Goal: Obtain resource: Download file/media

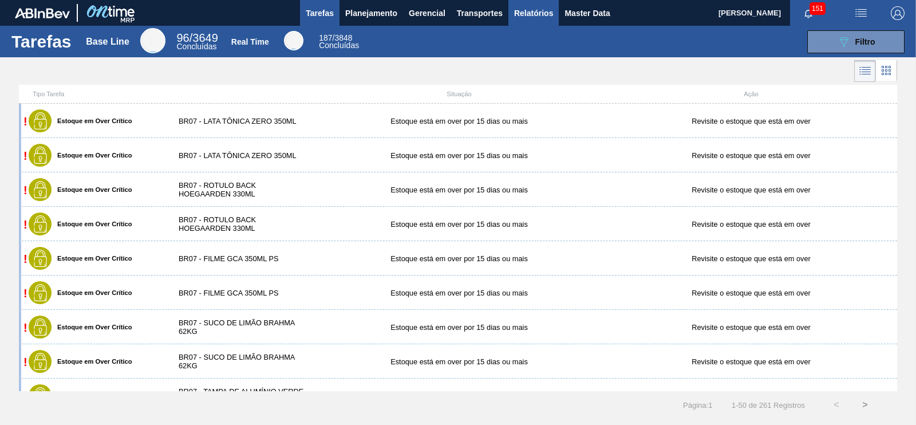
click at [535, 13] on span "Relatórios" at bounding box center [533, 13] width 39 height 14
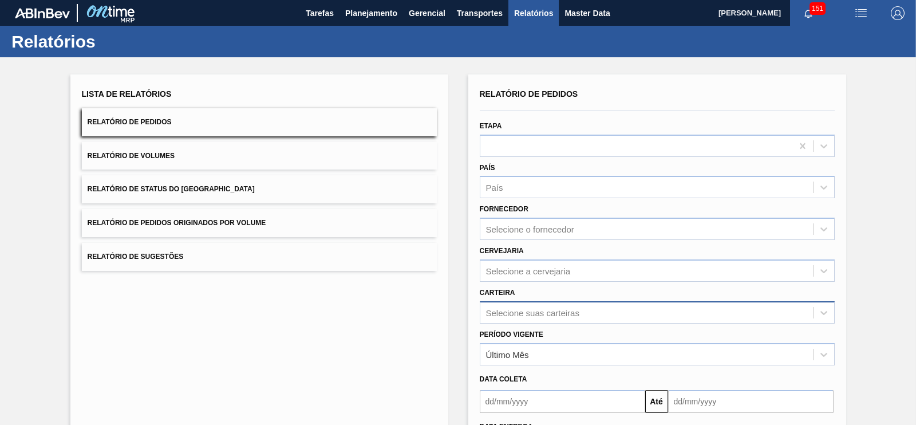
click at [526, 315] on div "Selecione suas carteiras" at bounding box center [657, 312] width 355 height 22
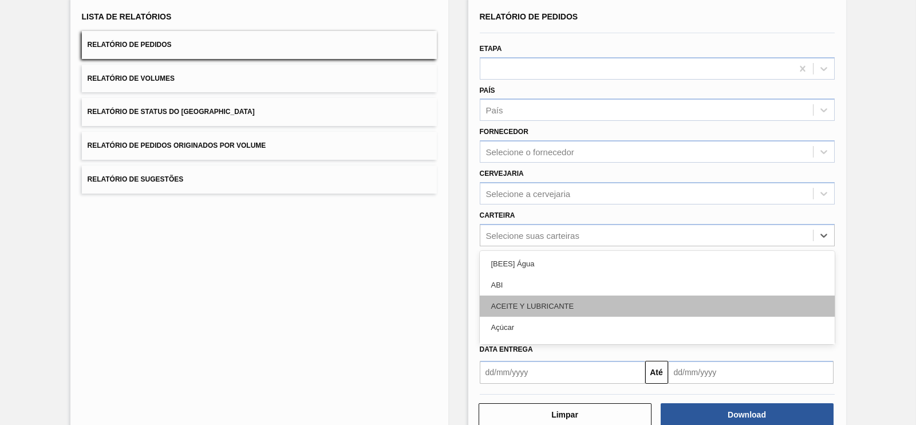
scroll to position [77, 0]
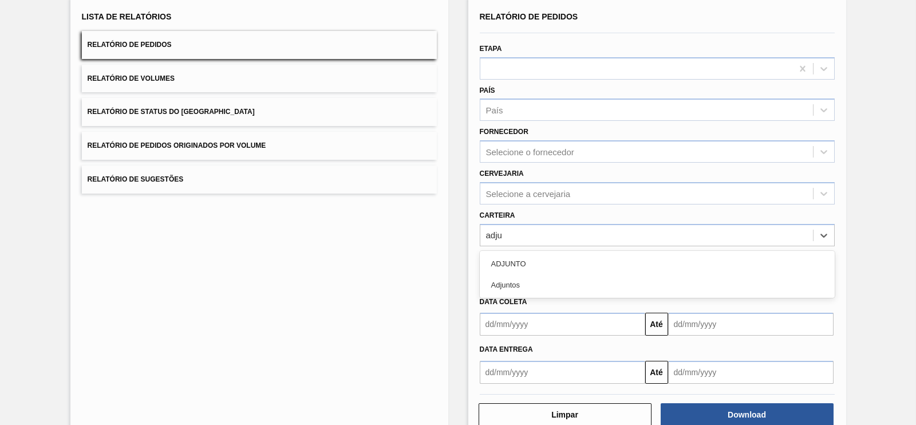
type input "adjun"
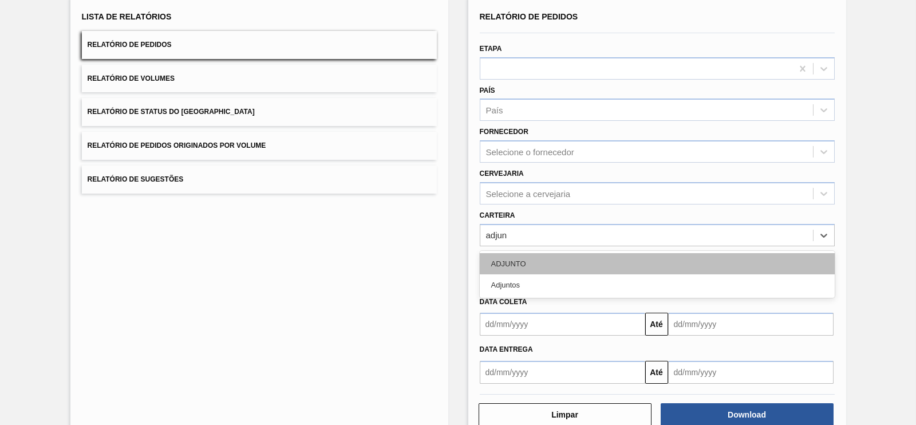
click at [505, 253] on div "ADJUNTO" at bounding box center [657, 263] width 355 height 21
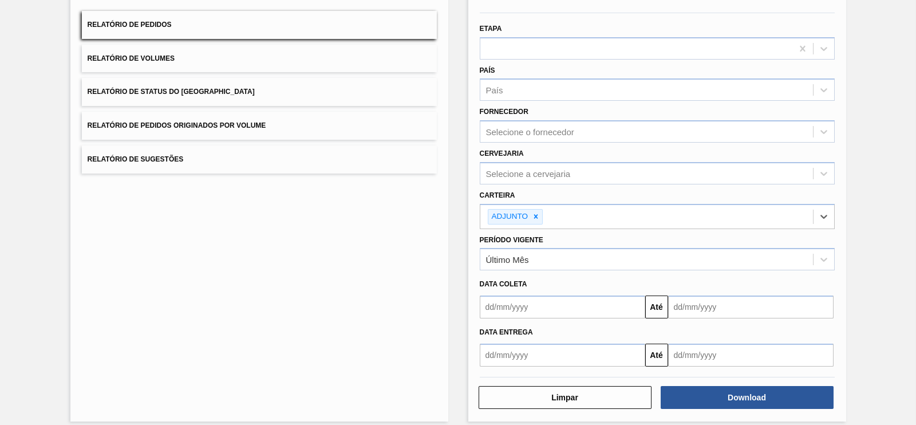
scroll to position [106, 0]
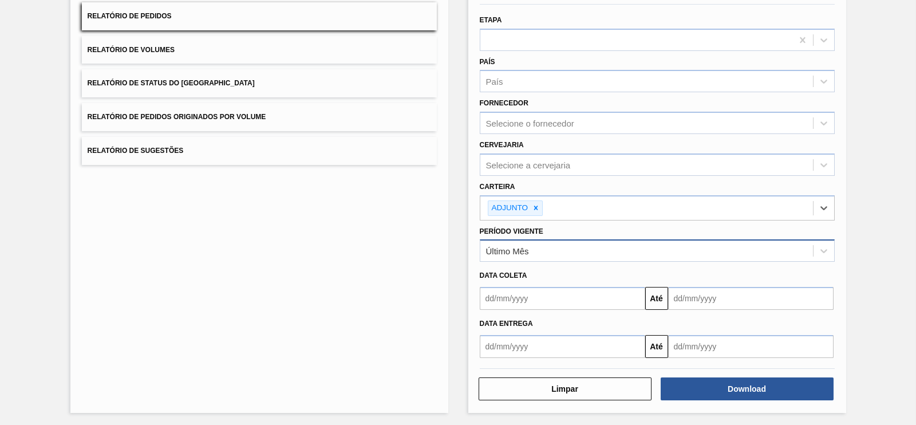
drag, startPoint x: 508, startPoint y: 243, endPoint x: 516, endPoint y: 259, distance: 17.7
click at [508, 246] on div "Último Mês" at bounding box center [507, 251] width 43 height 10
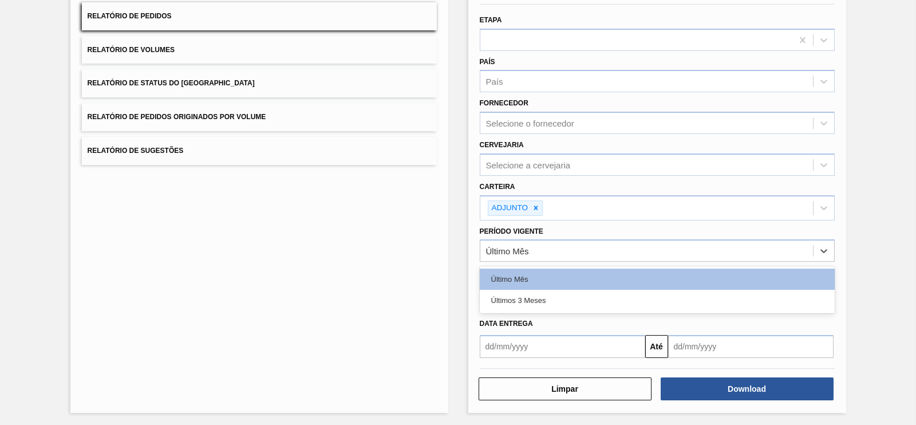
click at [526, 302] on div "Últimos 3 Meses" at bounding box center [657, 300] width 355 height 21
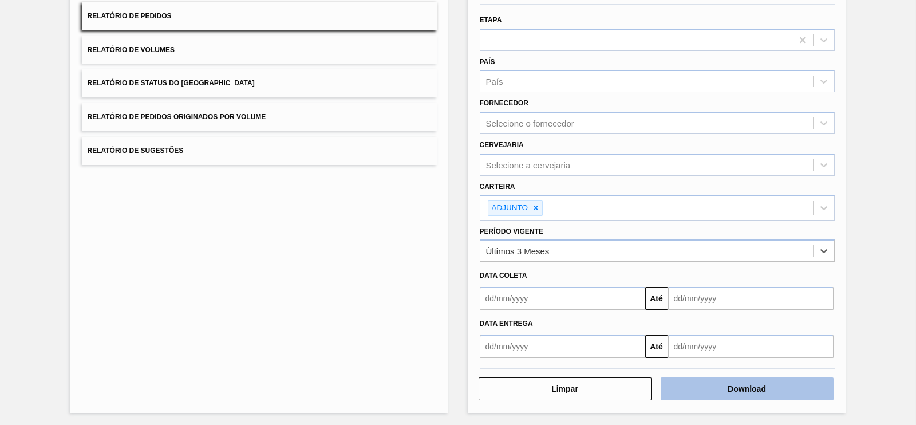
click at [714, 384] on button "Download" at bounding box center [746, 388] width 173 height 23
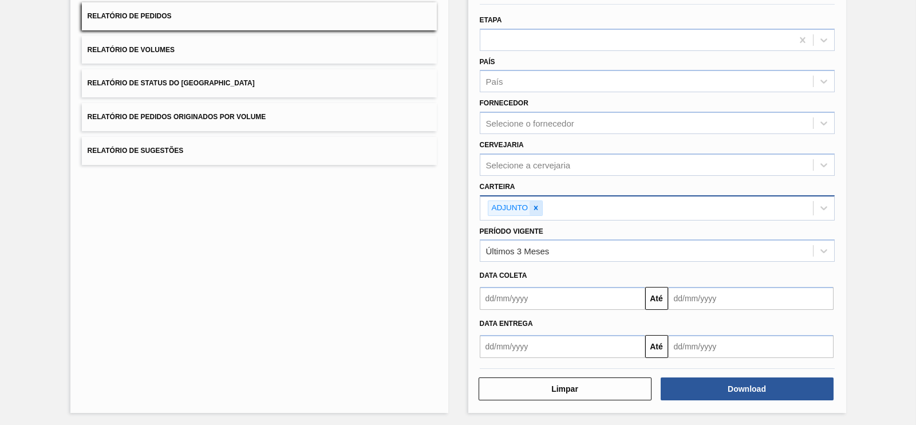
click at [536, 206] on icon at bounding box center [536, 208] width 4 height 4
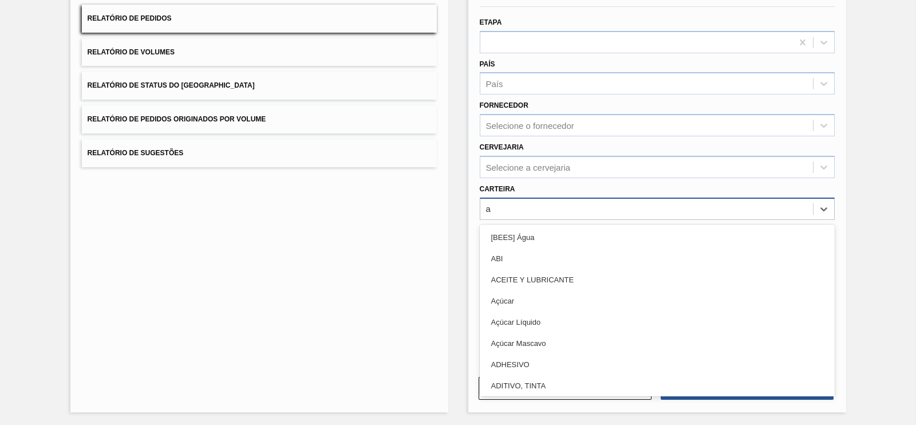
type input "ad"
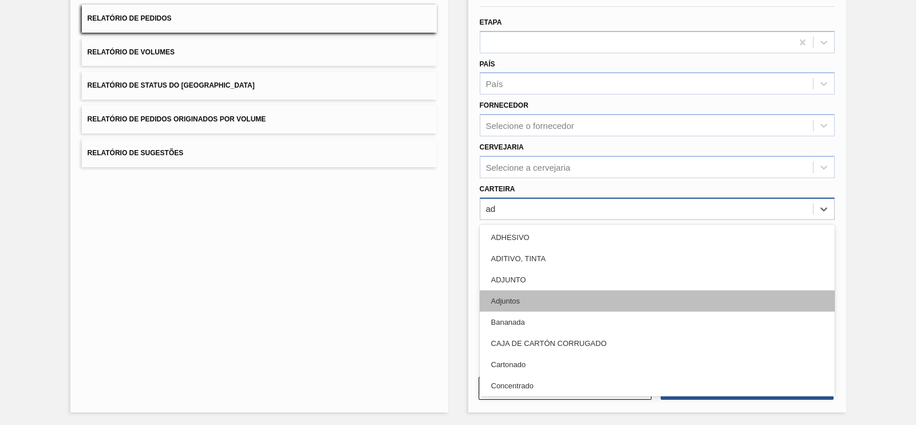
click at [524, 302] on div "Adjuntos" at bounding box center [657, 300] width 355 height 21
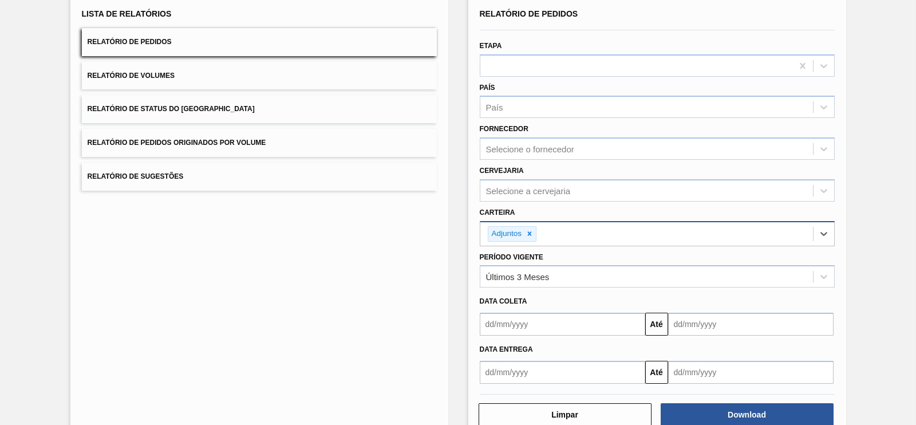
scroll to position [106, 0]
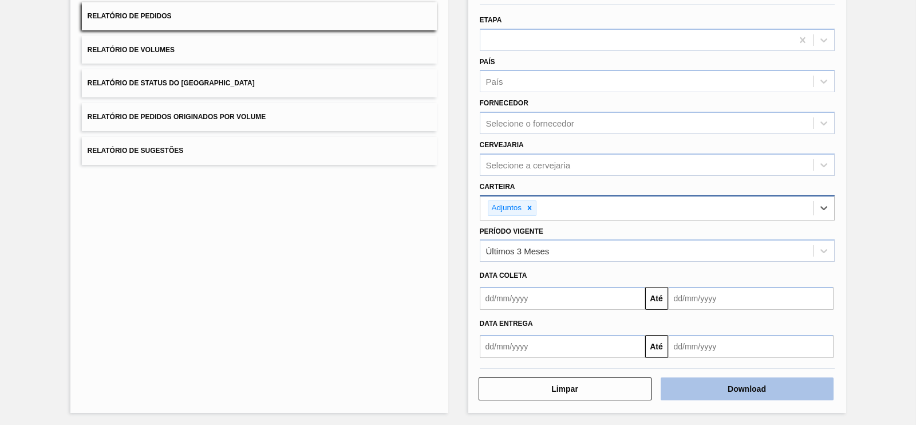
click at [727, 389] on button "Download" at bounding box center [746, 388] width 173 height 23
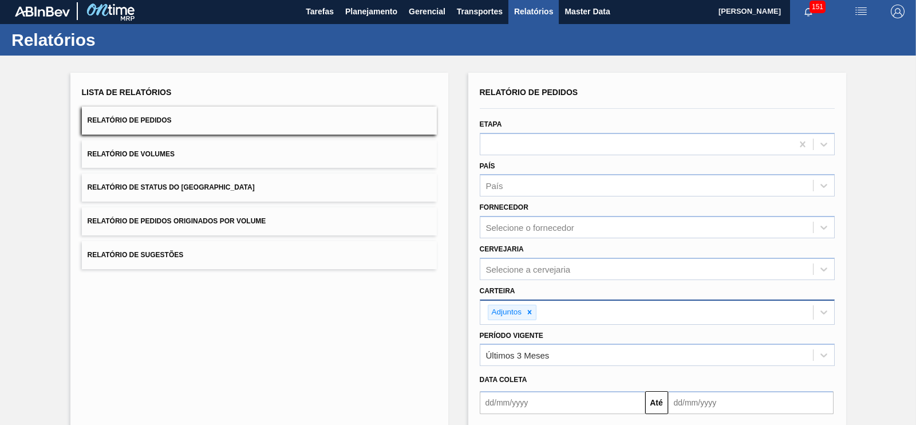
scroll to position [0, 0]
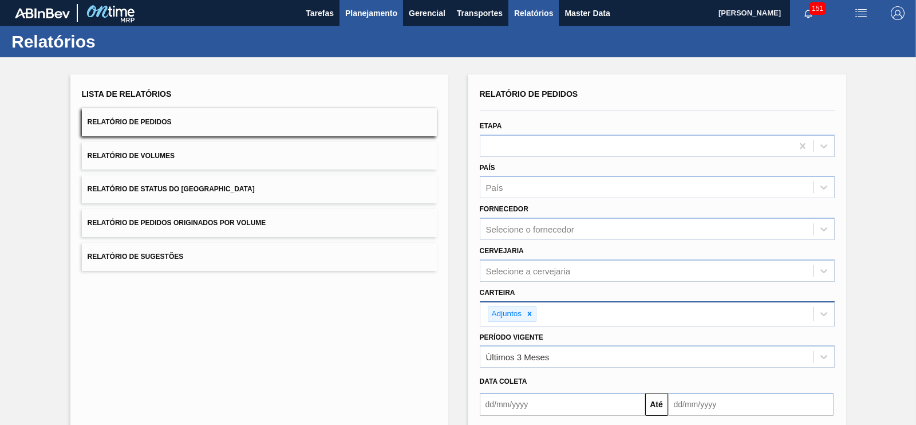
click at [366, 21] on button "Planejamento" at bounding box center [371, 13] width 64 height 26
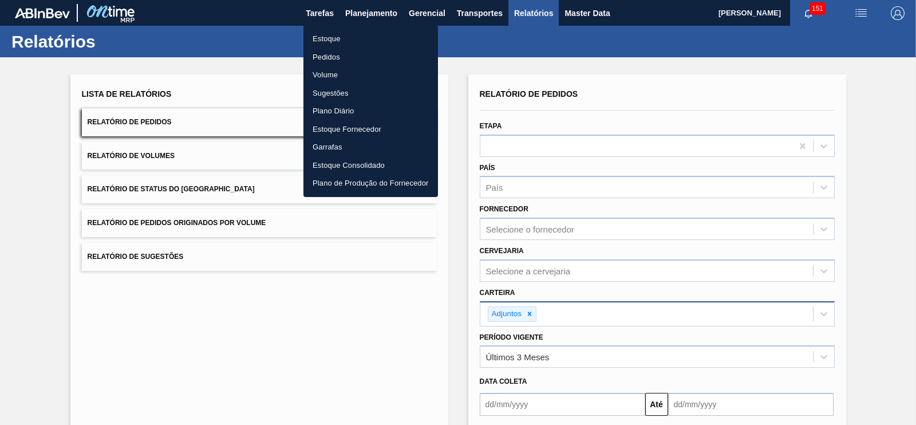
click at [329, 40] on li "Estoque" at bounding box center [370, 39] width 134 height 18
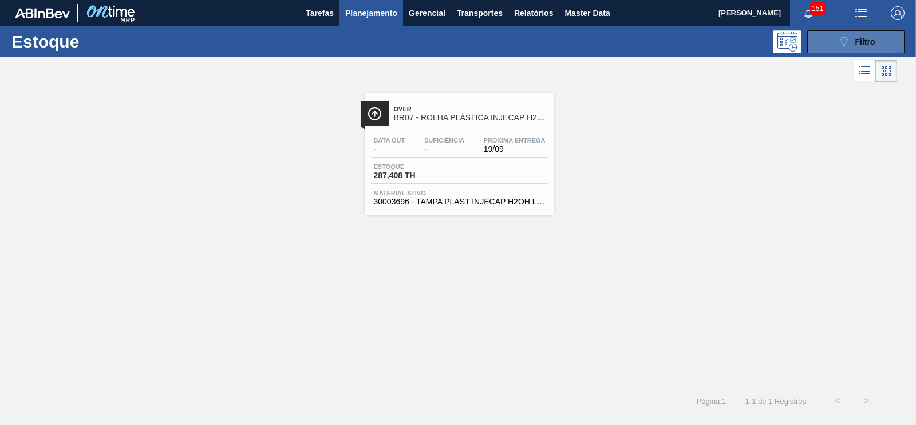
click at [827, 42] on button "089F7B8B-B2A5-4AFE-B5C0-19BA573D28AC Filtro" at bounding box center [855, 41] width 97 height 23
